Goal: Task Accomplishment & Management: Use online tool/utility

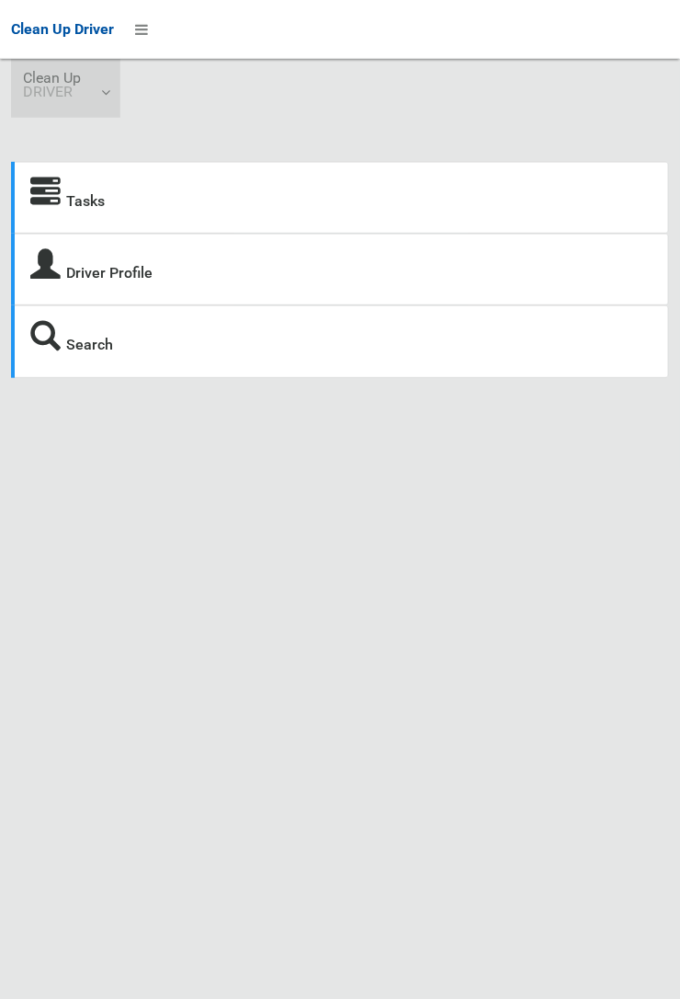
click at [95, 99] on link "Clean Up DRIVER" at bounding box center [65, 88] width 109 height 59
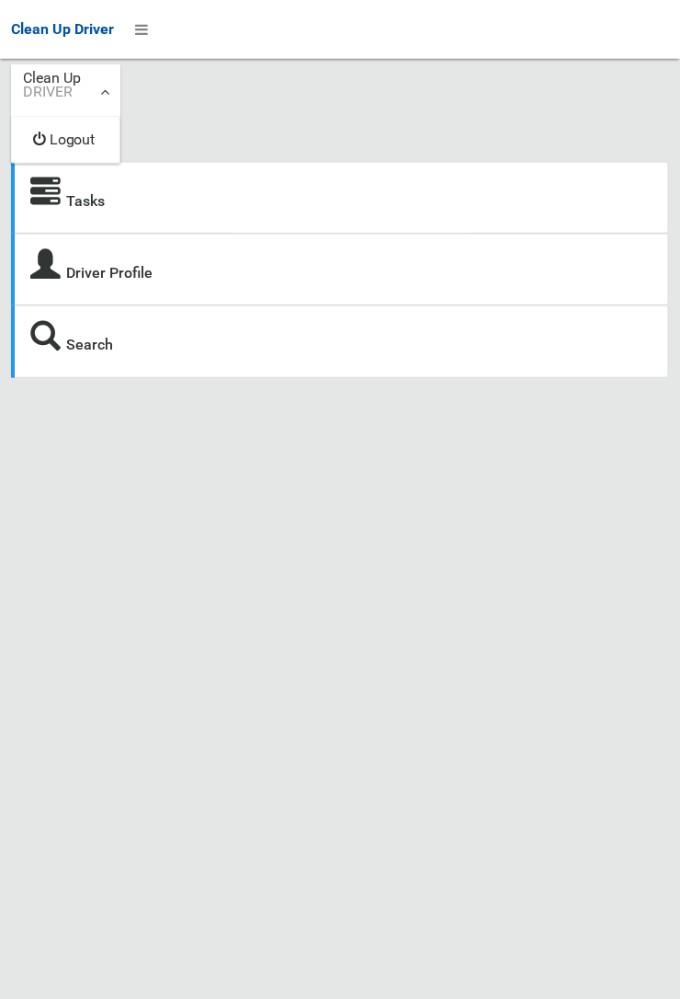
click at [69, 196] on div at bounding box center [340, 499] width 680 height 999
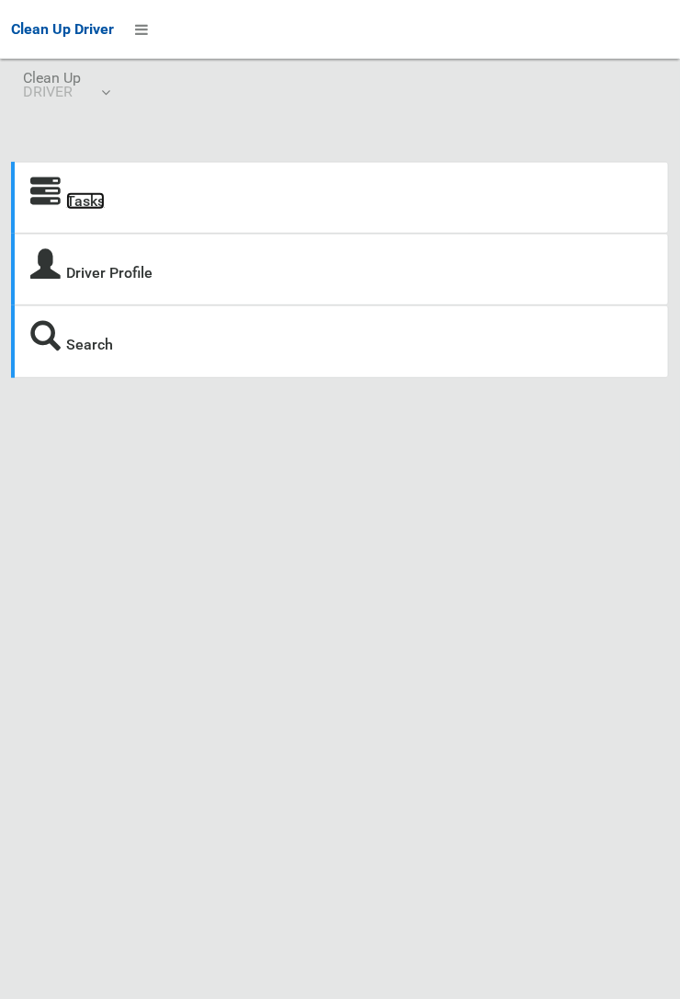
click at [71, 193] on link "Tasks" at bounding box center [85, 200] width 39 height 17
click at [4, 990] on div "Tasks Driver Profile Search Driver Dashboard Dashboard Tasks All Tasks Todays T…" at bounding box center [340, 580] width 680 height 999
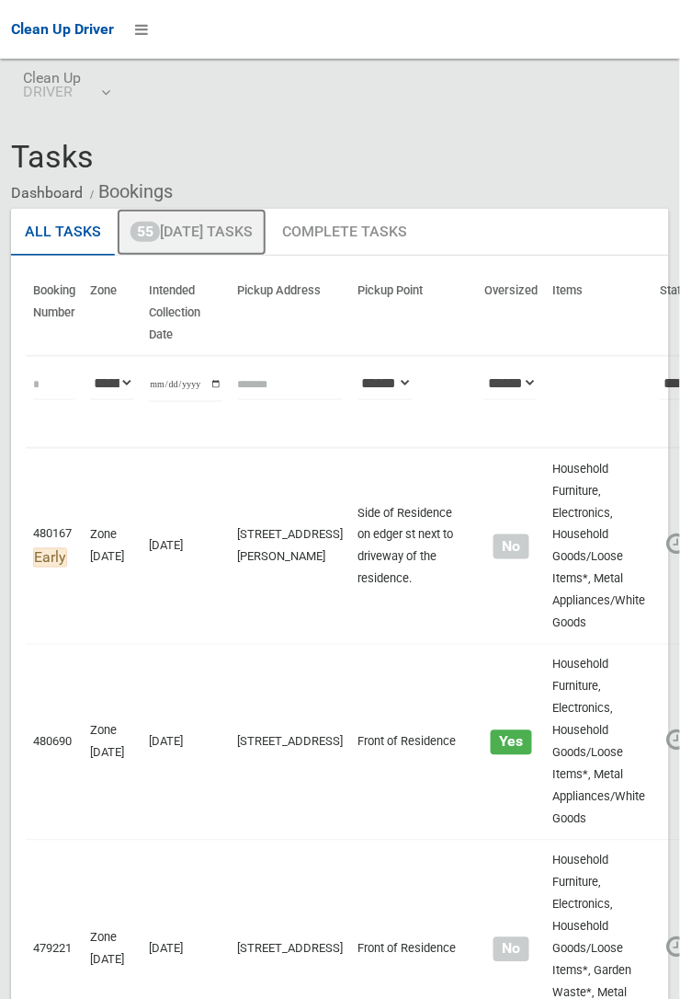
click at [234, 240] on link "55 Today's Tasks" at bounding box center [192, 233] width 150 height 48
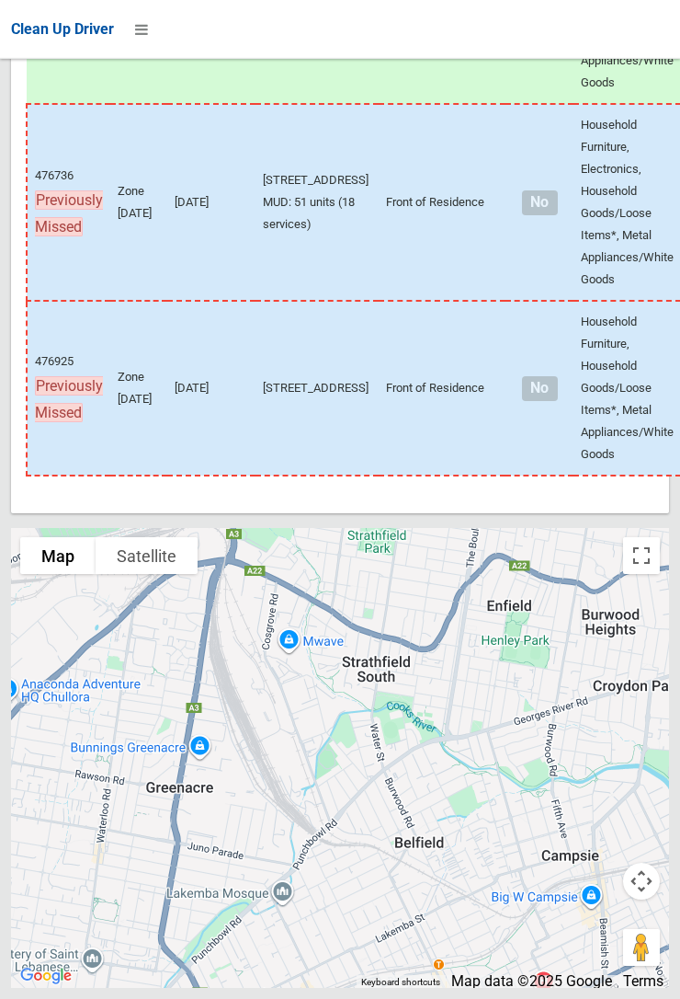
scroll to position [13990, 0]
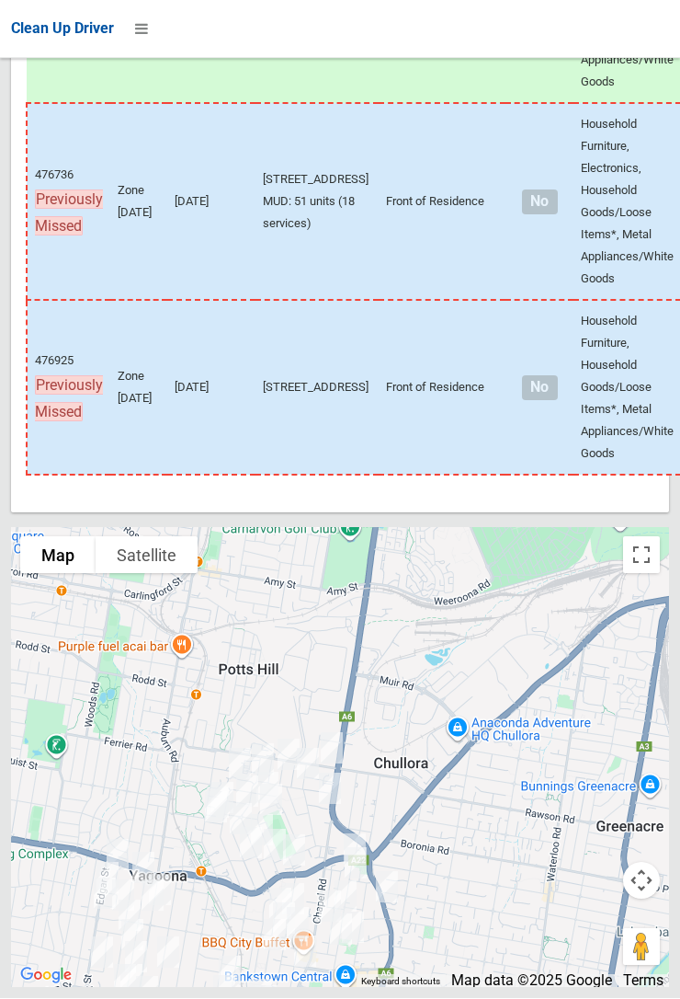
click at [539, 968] on div at bounding box center [340, 758] width 658 height 460
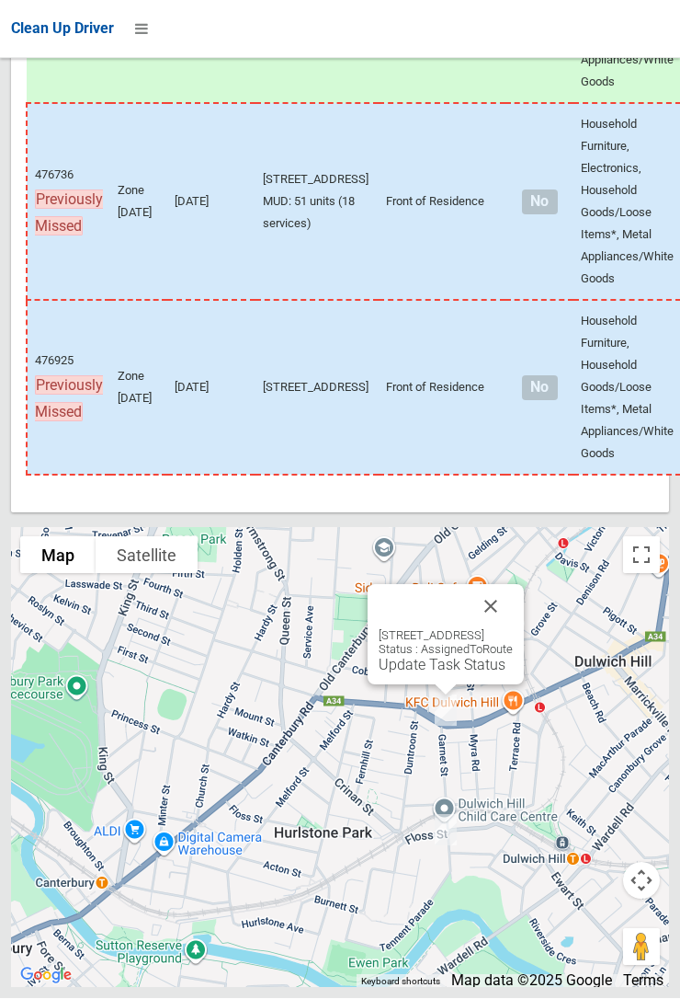
click at [513, 629] on button "Close" at bounding box center [491, 607] width 44 height 44
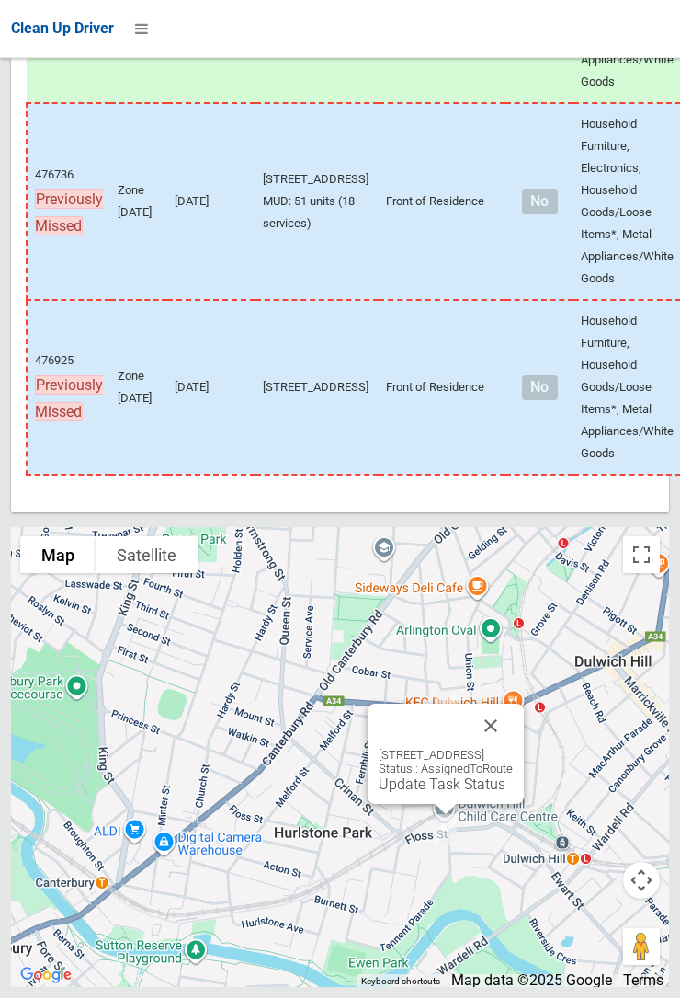
click at [513, 748] on button "Close" at bounding box center [491, 726] width 44 height 44
click at [397, 793] on link "Update Task Status" at bounding box center [442, 784] width 127 height 17
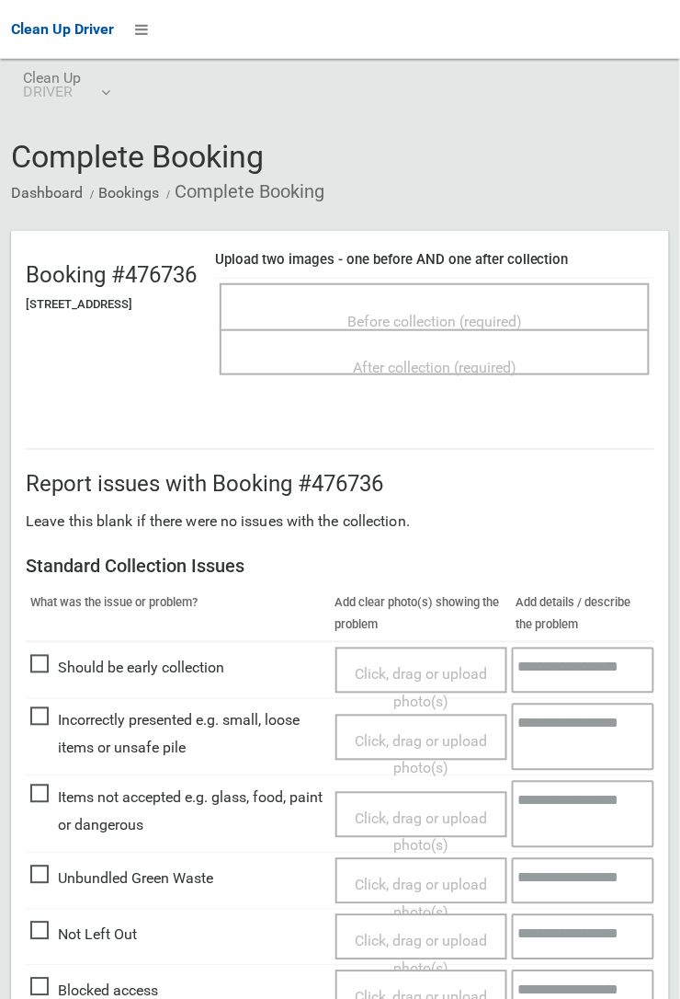
click at [491, 327] on span "Before collection (required)" at bounding box center [435, 321] width 175 height 17
click at [481, 330] on span "Before collection (required)" at bounding box center [435, 321] width 175 height 17
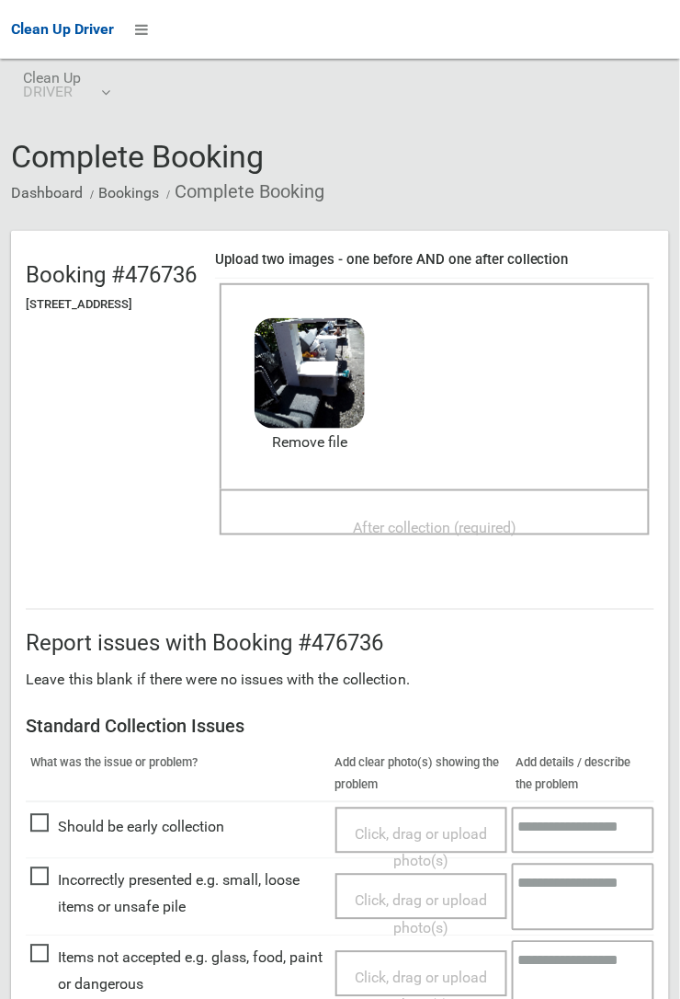
click at [487, 534] on span "After collection (required)" at bounding box center [435, 527] width 164 height 17
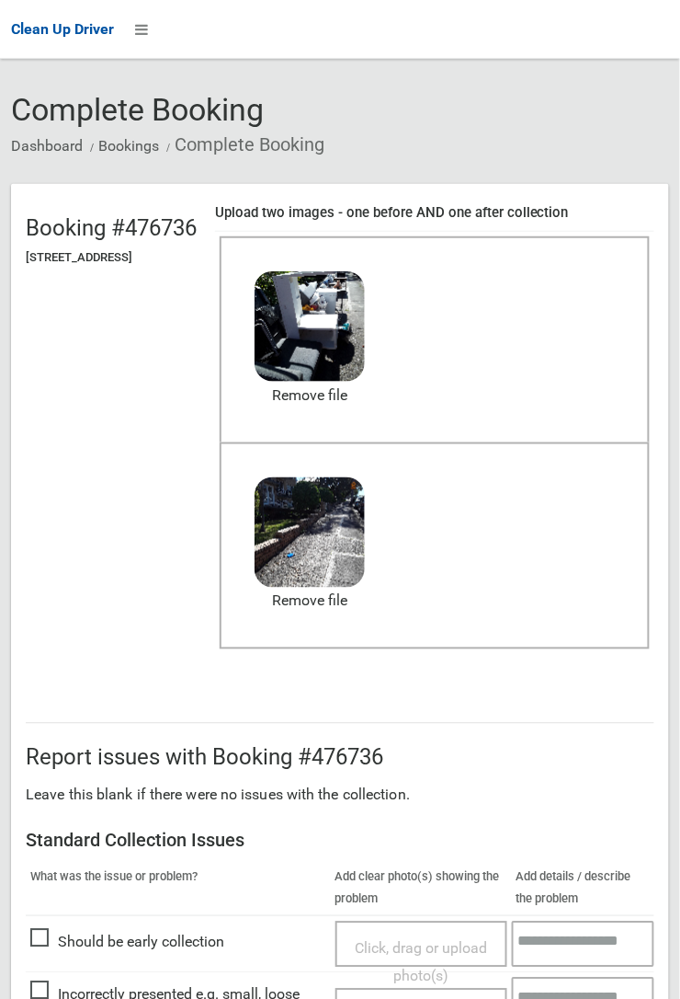
scroll to position [469, 0]
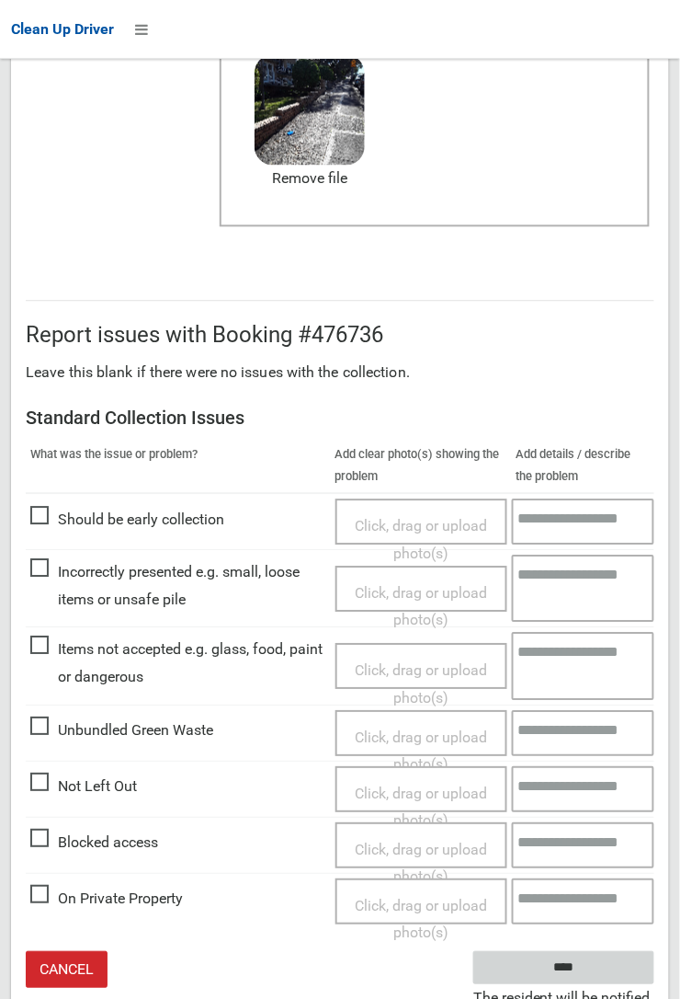
click at [615, 969] on input "****" at bounding box center [564, 969] width 181 height 34
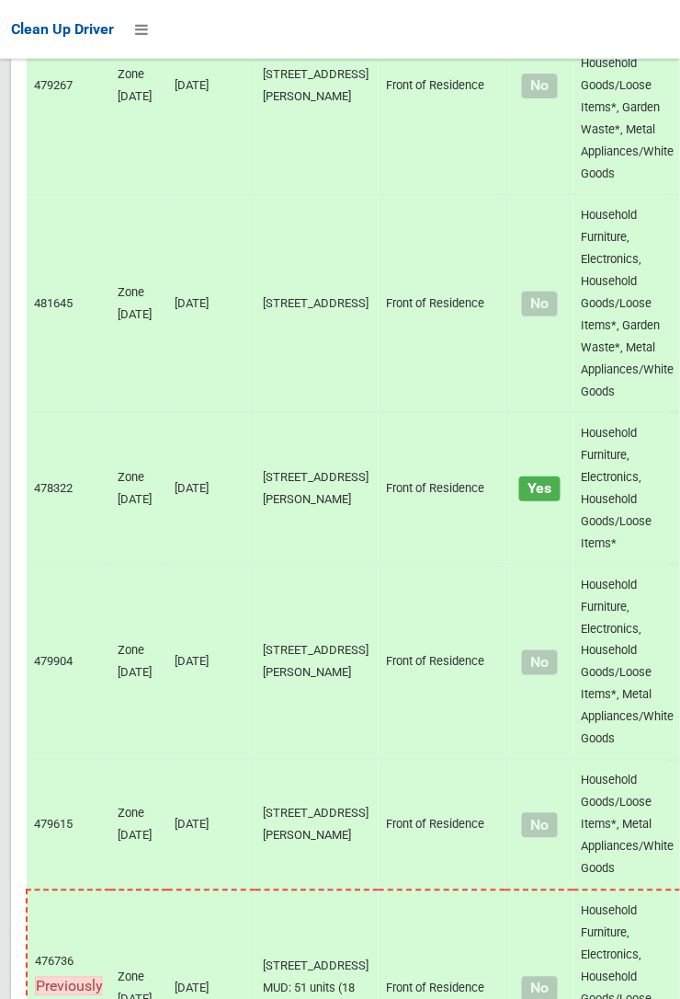
scroll to position [13989, 0]
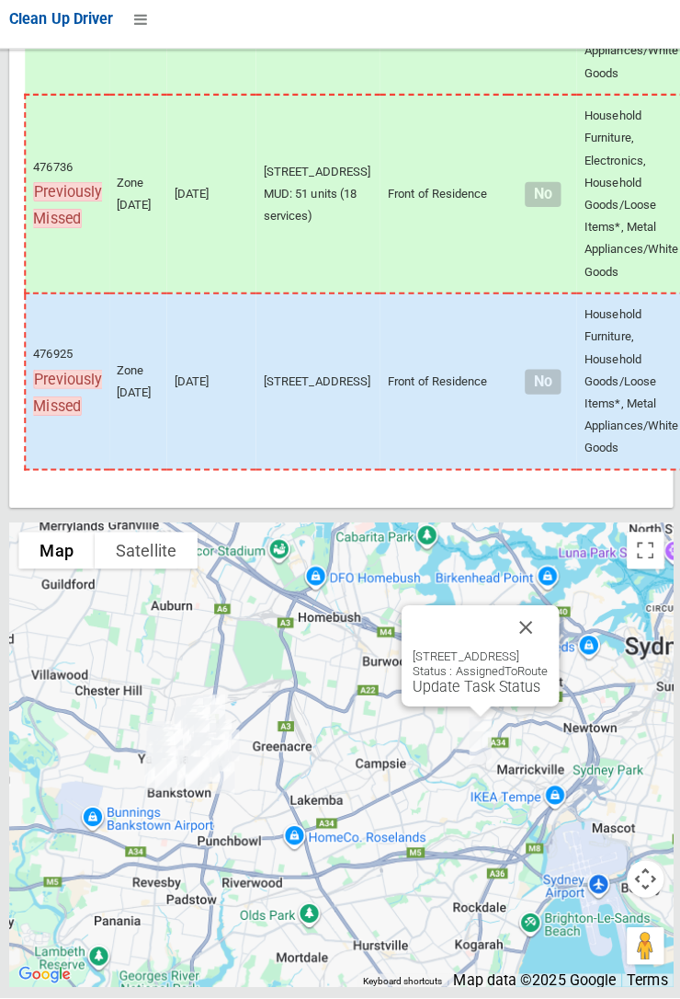
click at [480, 699] on div "10 Garnet Street, HURLSTONE PARK NSW 2193 Status : AssignedToRoute Update Task …" at bounding box center [478, 676] width 134 height 45
click at [452, 699] on link "Update Task Status" at bounding box center [474, 689] width 127 height 17
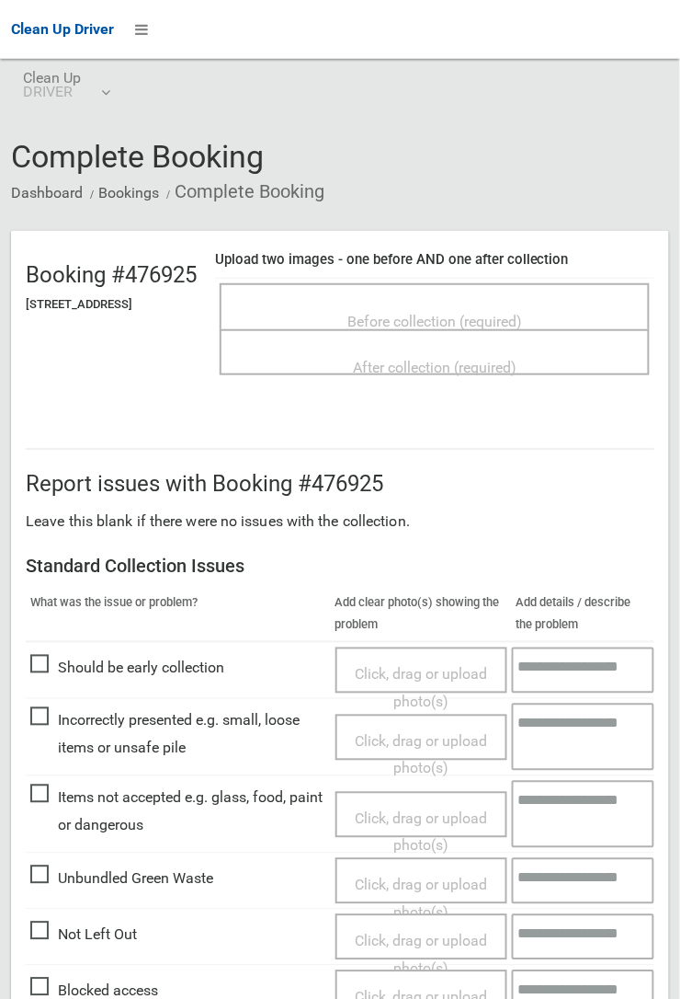
click at [486, 313] on span "Before collection (required)" at bounding box center [435, 321] width 175 height 17
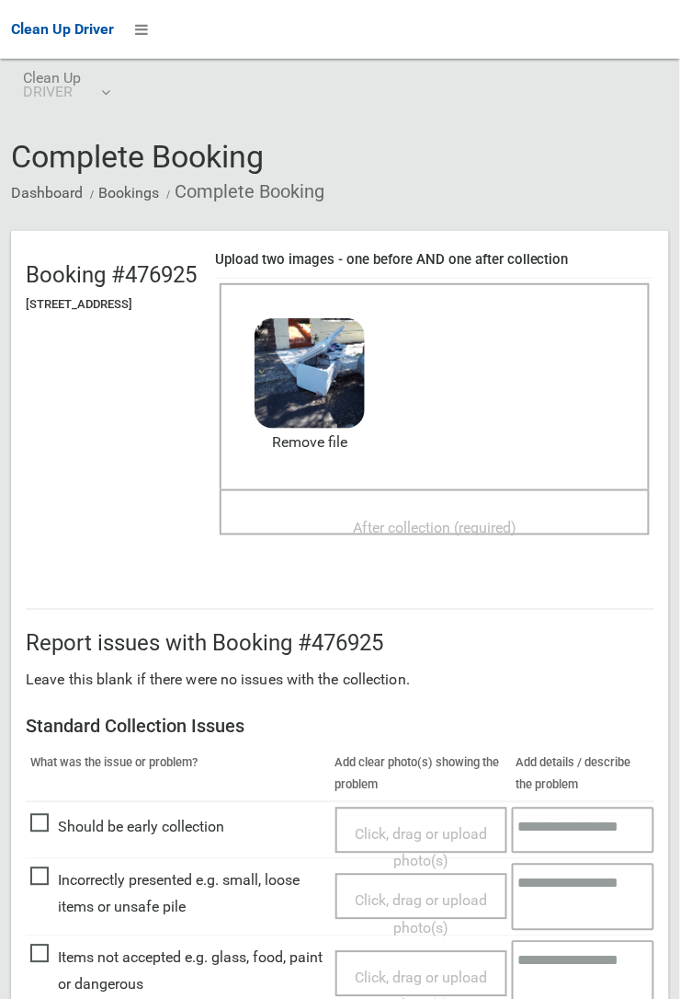
click at [496, 519] on span "After collection (required)" at bounding box center [435, 527] width 164 height 17
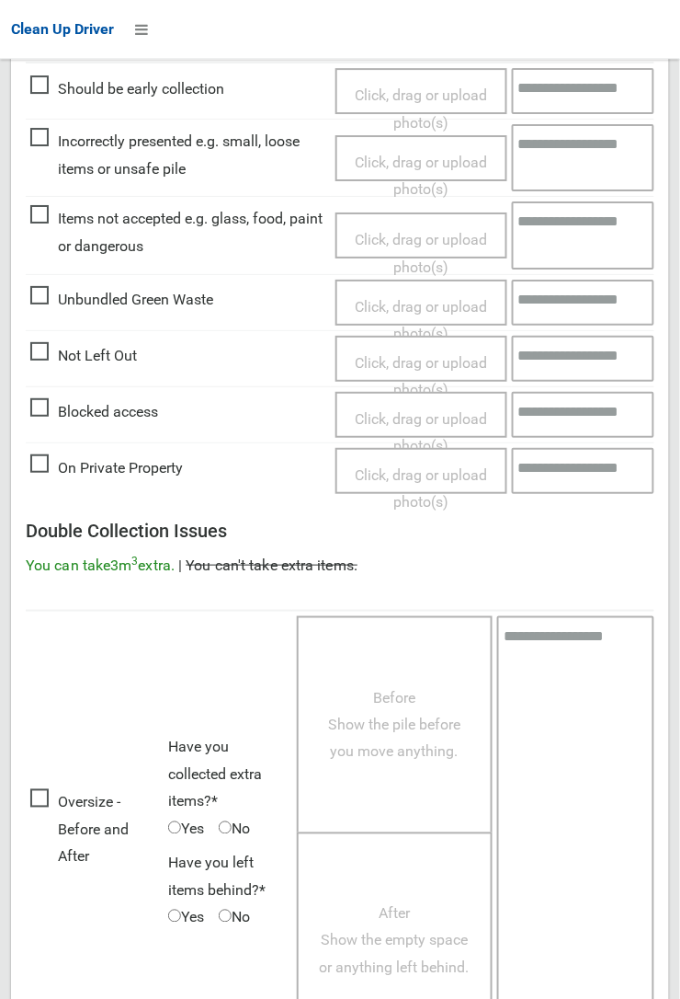
scroll to position [1009, 0]
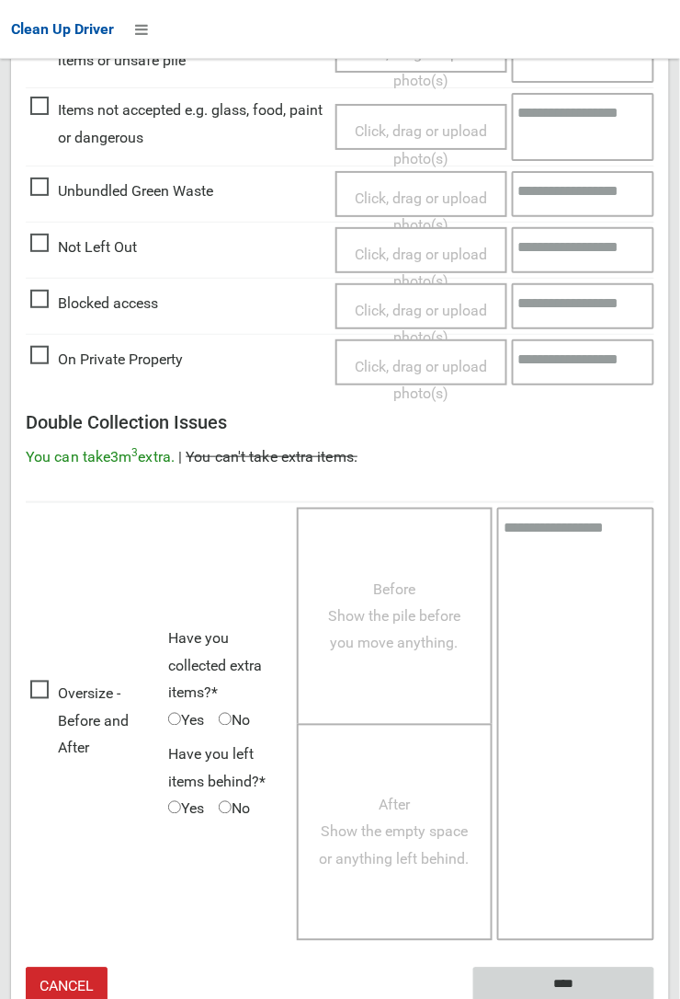
click at [573, 977] on input "****" at bounding box center [564, 984] width 181 height 34
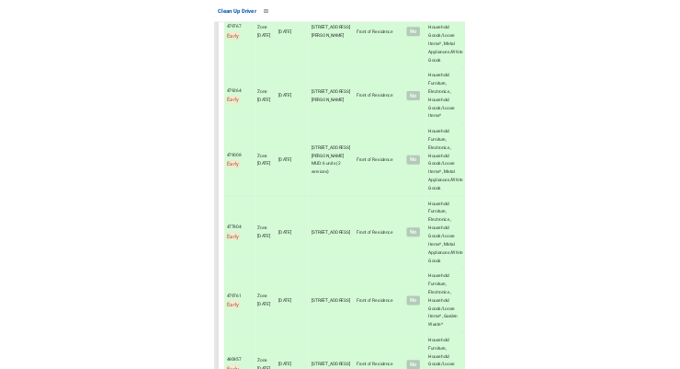
scroll to position [2308, 0]
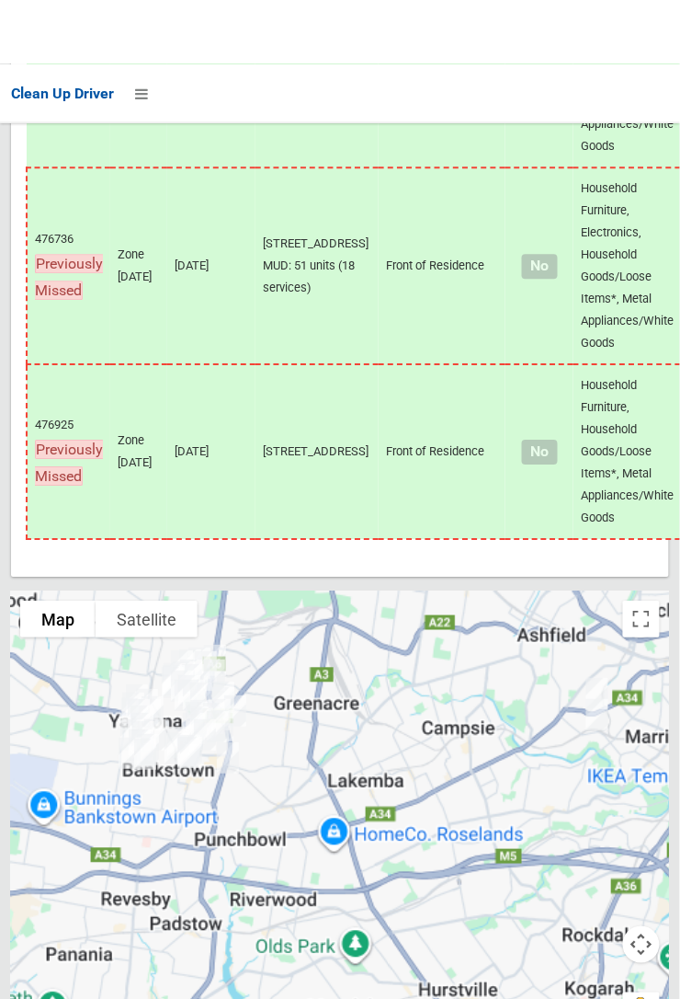
scroll to position [13989, 0]
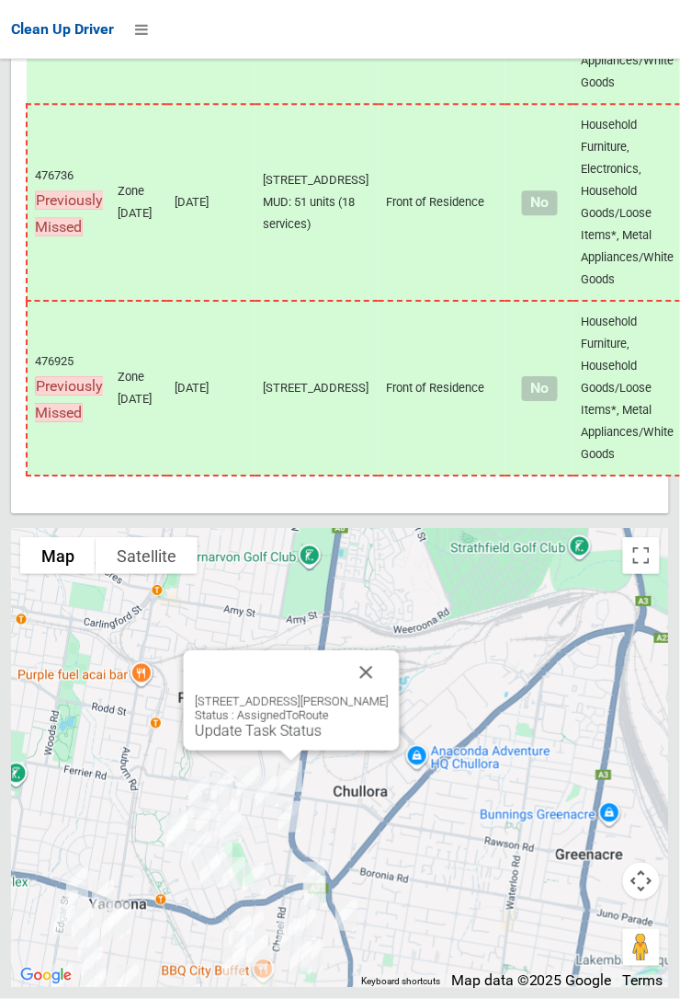
click at [294, 739] on link "Update Task Status" at bounding box center [258, 730] width 127 height 17
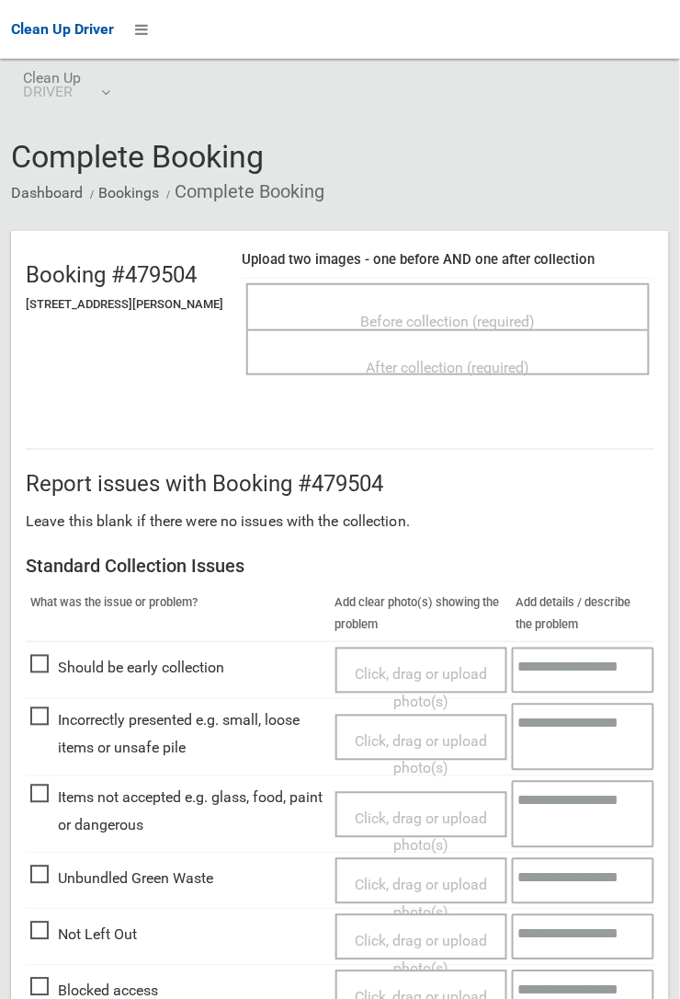
click at [41, 792] on span "Items not accepted e.g. glass, food, paint or dangerous" at bounding box center [178, 811] width 296 height 54
click at [418, 815] on span "Click, drag or upload photo(s)" at bounding box center [421, 832] width 132 height 45
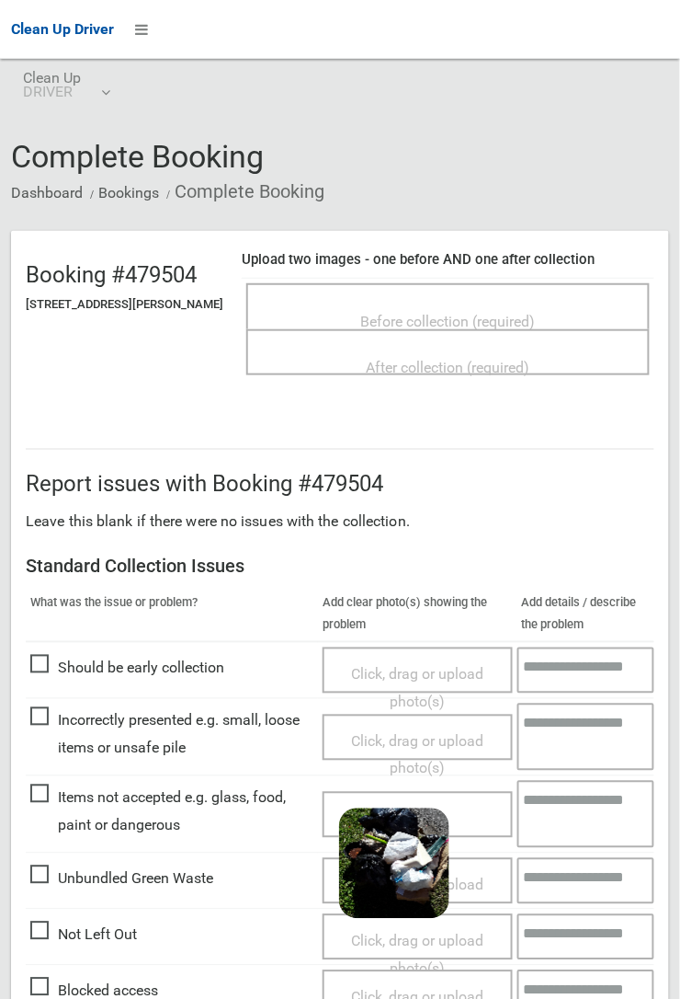
click at [556, 798] on textarea at bounding box center [587, 814] width 138 height 67
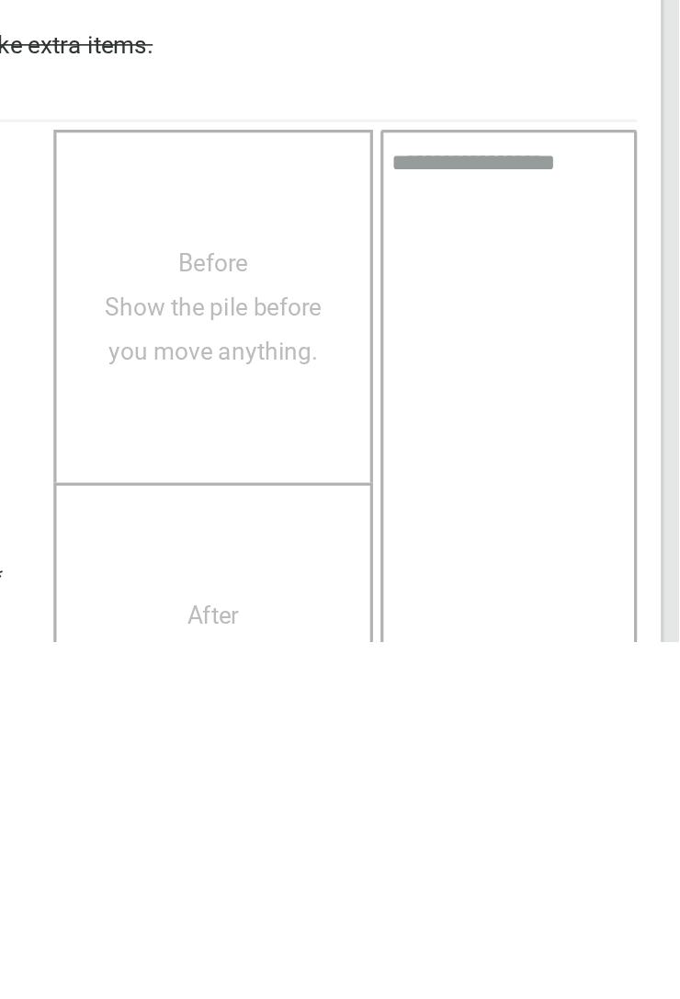
scroll to position [752, 0]
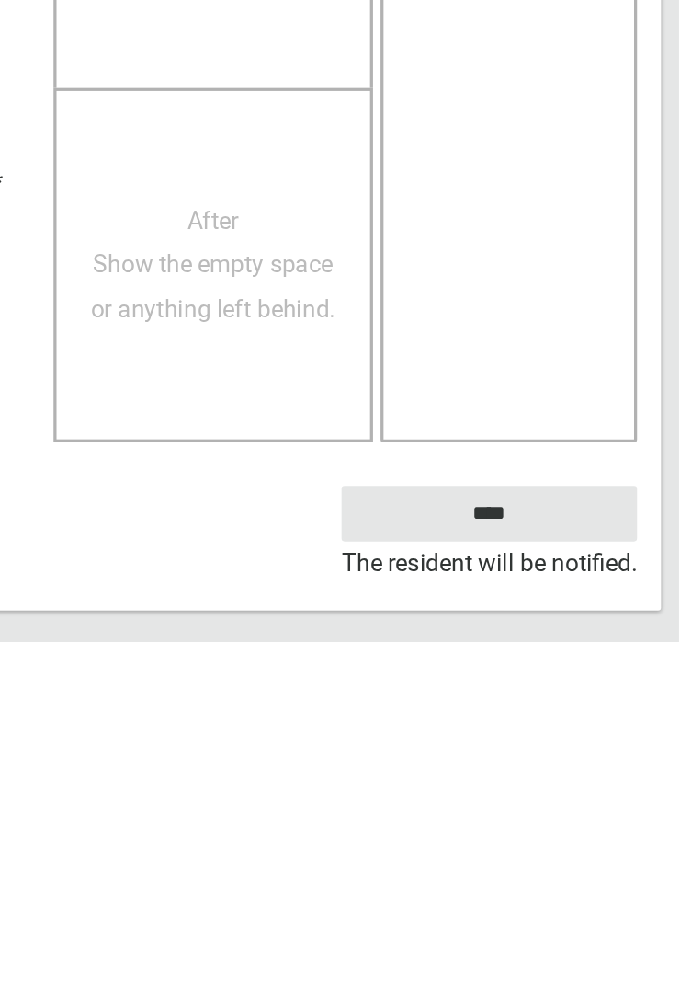
type textarea "**********"
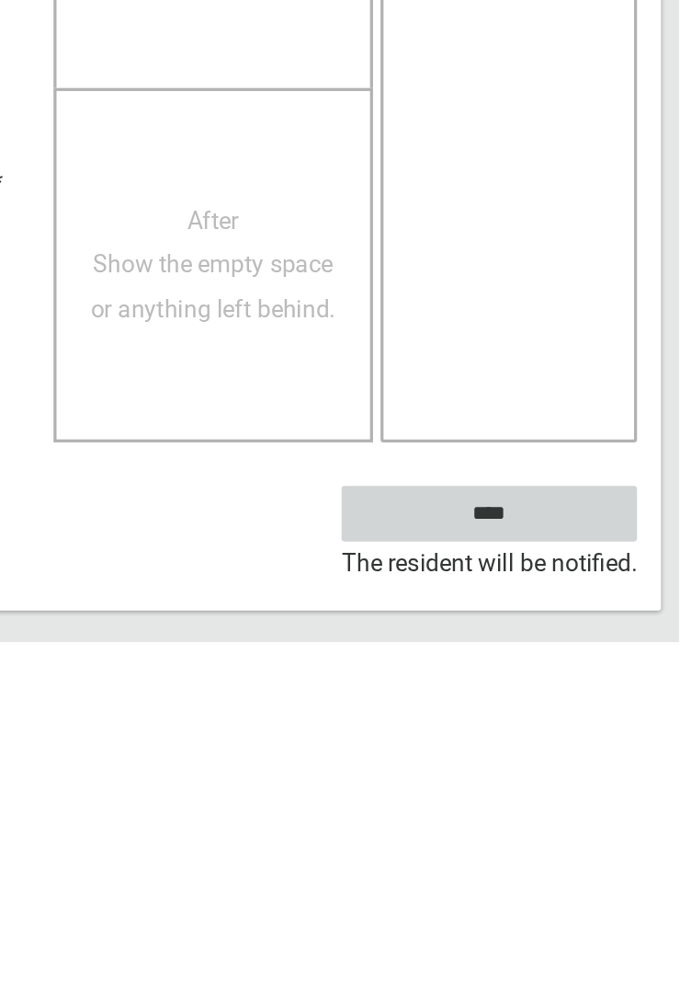
click at [613, 908] on input "****" at bounding box center [564, 920] width 181 height 34
